Goal: Transaction & Acquisition: Book appointment/travel/reservation

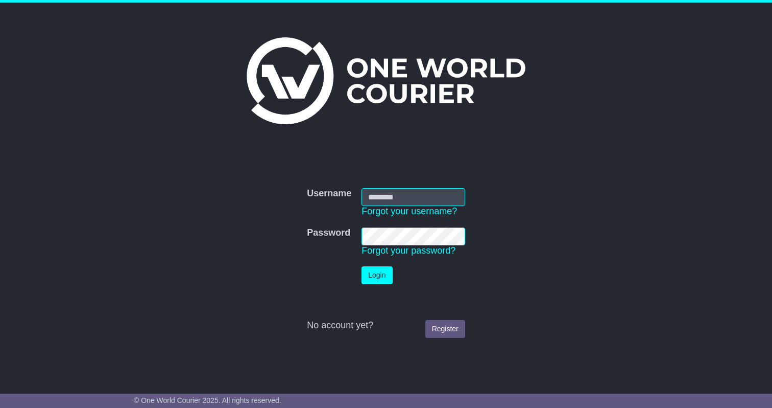
type input "**********"
click at [376, 288] on td "Login" at bounding box center [413, 275] width 114 height 28
click at [376, 282] on button "Login" at bounding box center [377, 275] width 31 height 18
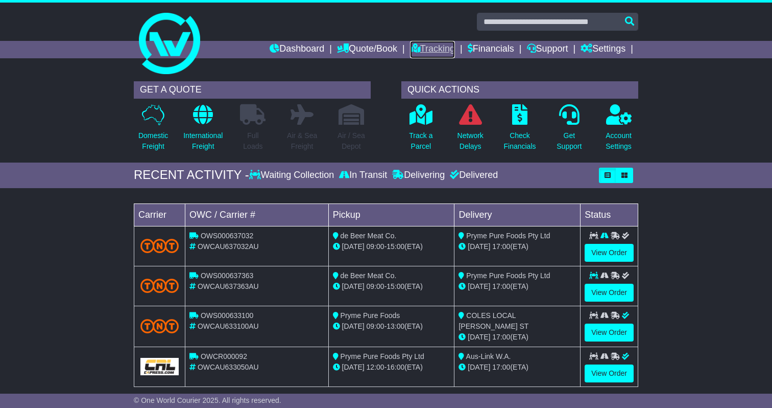
click at [410, 50] on icon at bounding box center [415, 47] width 10 height 9
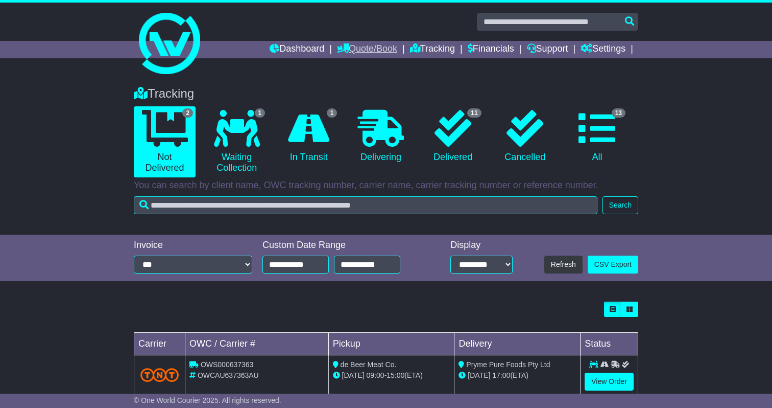
click at [354, 53] on link "Quote/Book" at bounding box center [367, 49] width 60 height 17
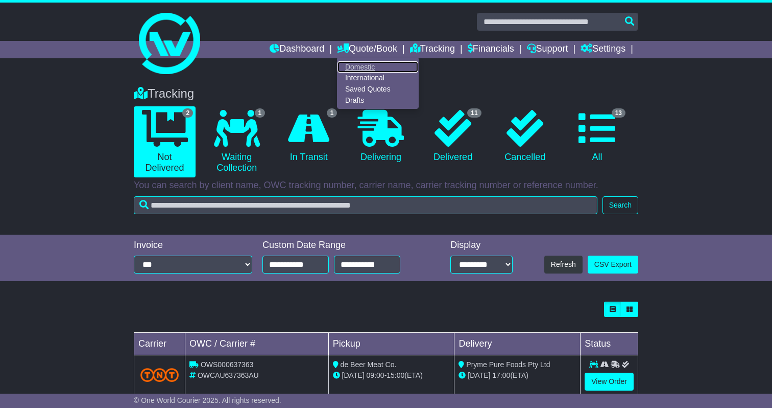
click at [353, 68] on link "Domestic" at bounding box center [378, 66] width 81 height 11
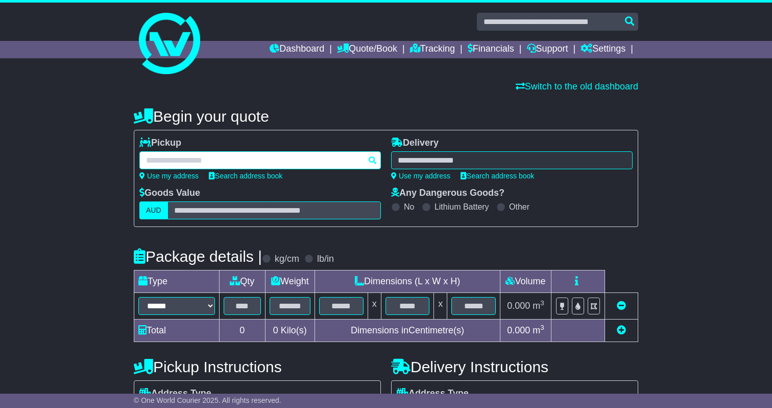
click at [241, 161] on div at bounding box center [260, 160] width 242 height 18
click at [241, 161] on input "text" at bounding box center [260, 160] width 242 height 18
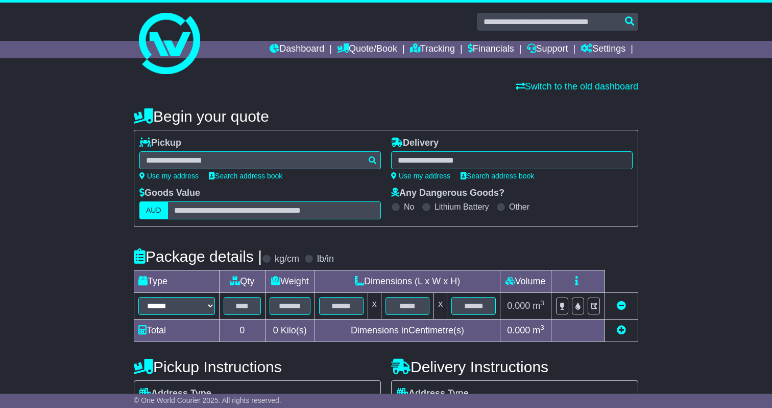
click at [297, 173] on div "Use my address Search address book" at bounding box center [260, 176] width 252 height 9
click at [255, 174] on link "Search address book" at bounding box center [246, 176] width 74 height 8
